Goal: Task Accomplishment & Management: Use online tool/utility

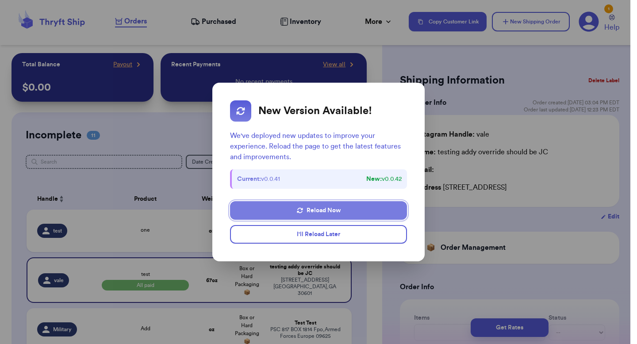
click at [343, 210] on button "Reload Now" at bounding box center [318, 210] width 177 height 19
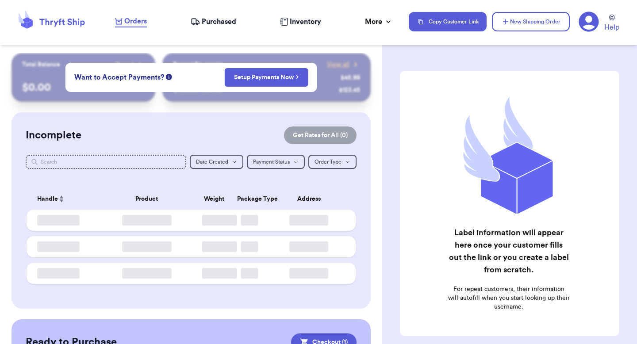
checkbox input "true"
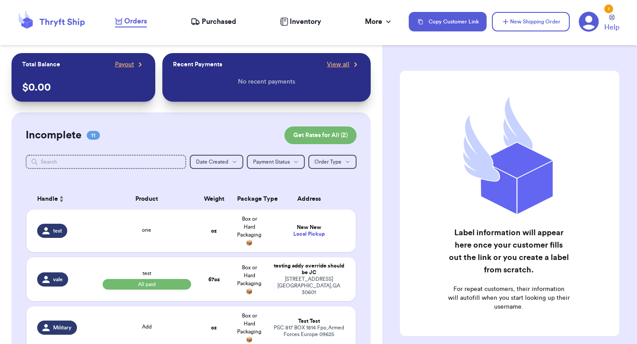
click at [305, 17] on span "Inventory" at bounding box center [305, 21] width 31 height 11
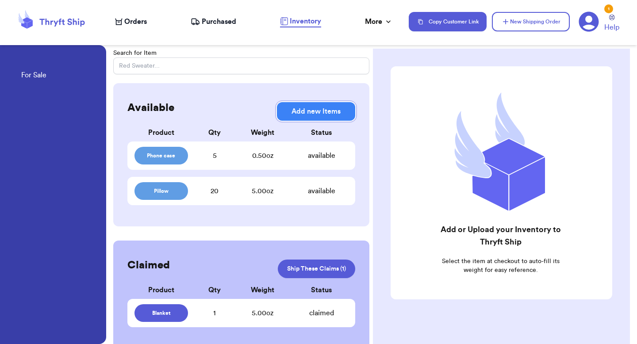
click at [293, 114] on button "Add new Items" at bounding box center [316, 111] width 78 height 19
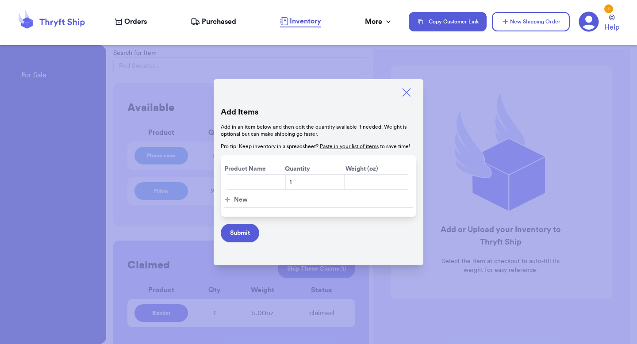
click at [408, 90] on icon at bounding box center [407, 92] width 12 height 12
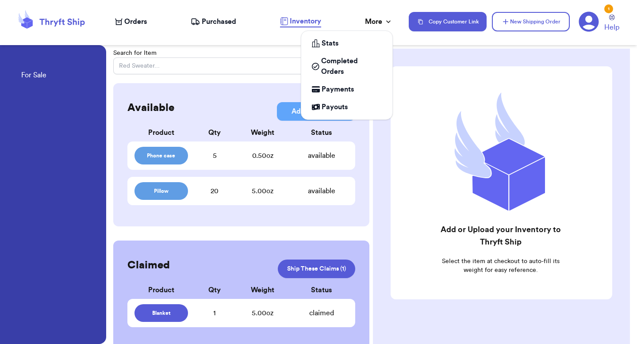
click at [386, 22] on icon at bounding box center [388, 21] width 9 height 9
click at [383, 18] on div "More" at bounding box center [379, 21] width 28 height 11
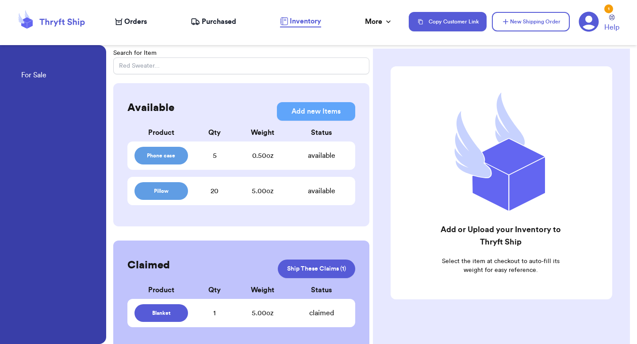
click at [208, 125] on div "Product Qty Weight Status" at bounding box center [241, 130] width 228 height 16
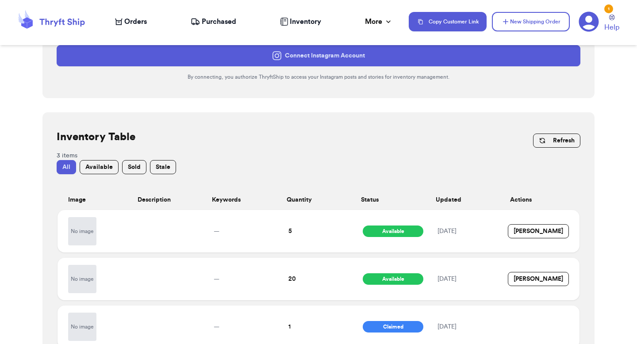
scroll to position [221, 0]
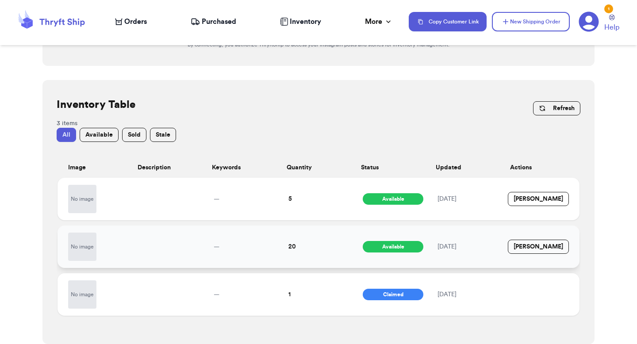
click at [156, 259] on td at bounding box center [169, 247] width 75 height 42
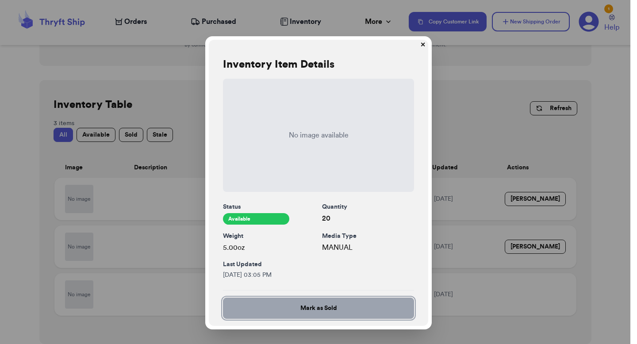
click at [426, 43] on button "✕" at bounding box center [423, 45] width 14 height 14
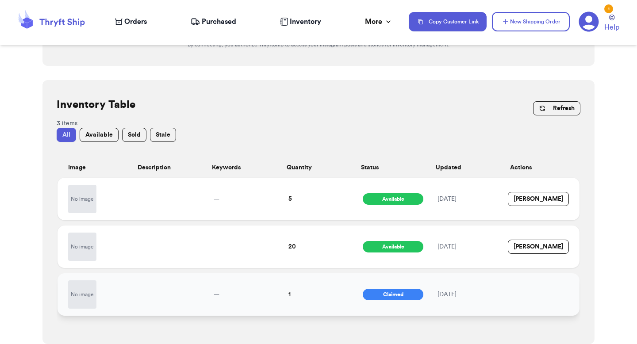
click at [193, 288] on td at bounding box center [169, 295] width 75 height 42
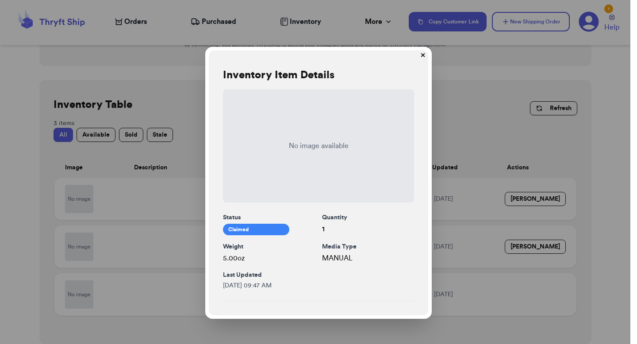
click at [418, 54] on button "✕" at bounding box center [423, 56] width 14 height 14
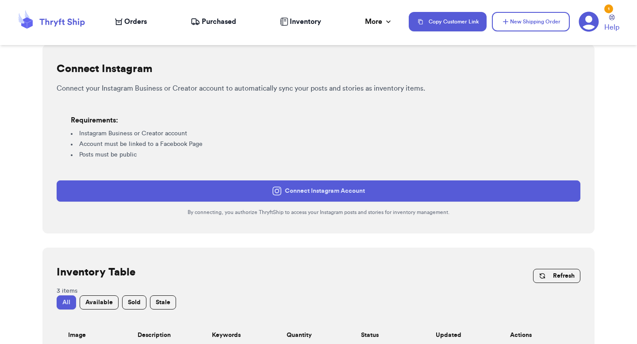
scroll to position [14, 0]
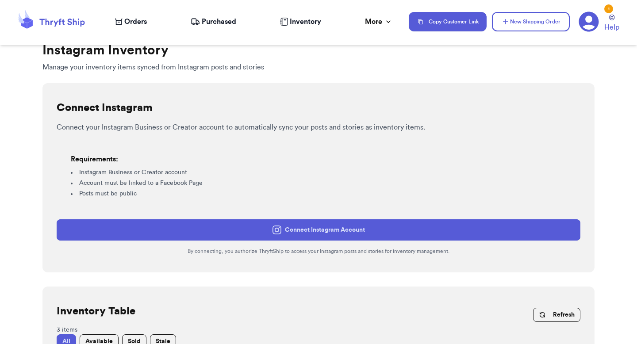
click at [278, 226] on icon at bounding box center [277, 230] width 9 height 9
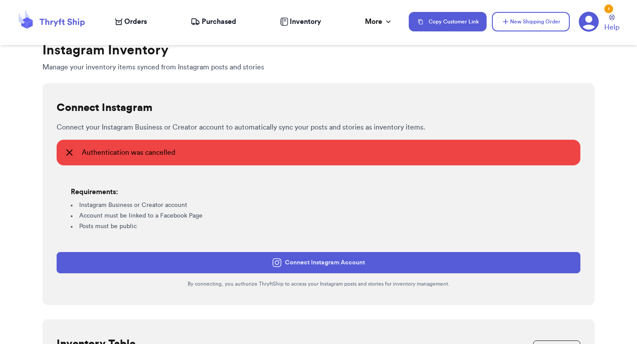
click at [375, 266] on button "Connect Instagram Account" at bounding box center [319, 262] width 524 height 21
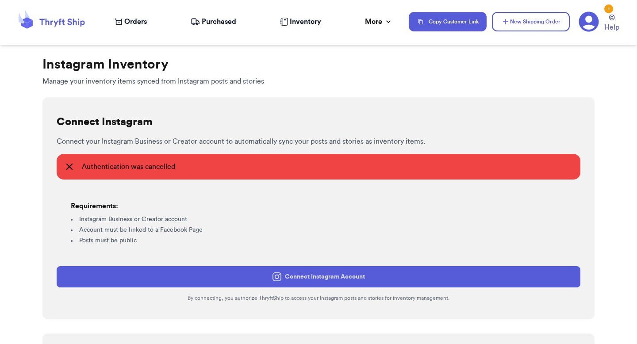
click at [70, 170] on icon at bounding box center [69, 167] width 11 height 11
click at [69, 166] on icon at bounding box center [69, 166] width 5 height 5
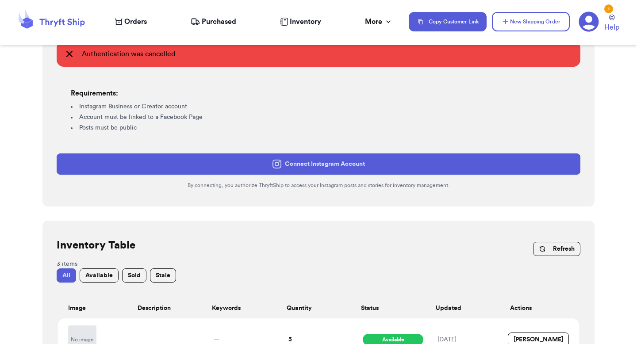
scroll to position [113, 0]
